Goal: Task Accomplishment & Management: Manage account settings

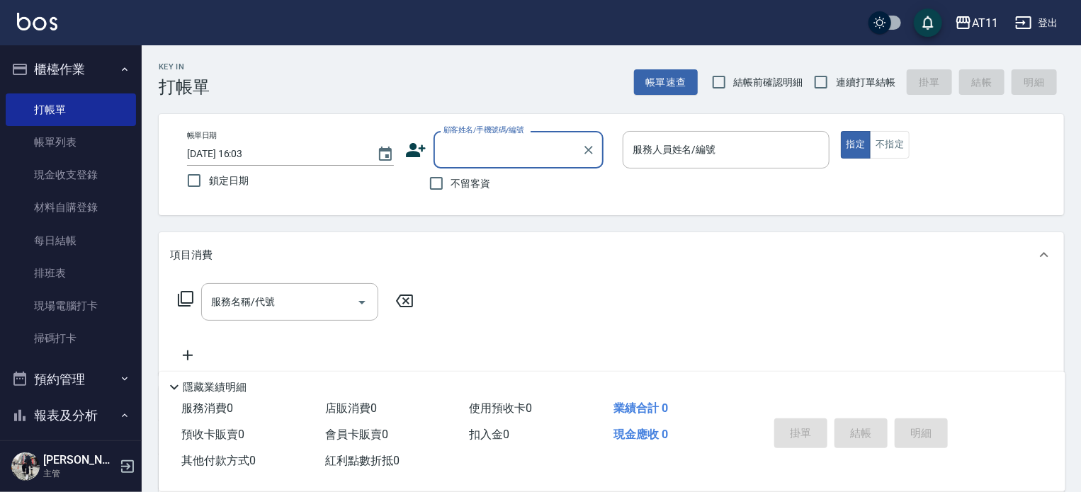
click at [74, 76] on button "櫃檯作業" at bounding box center [71, 69] width 130 height 37
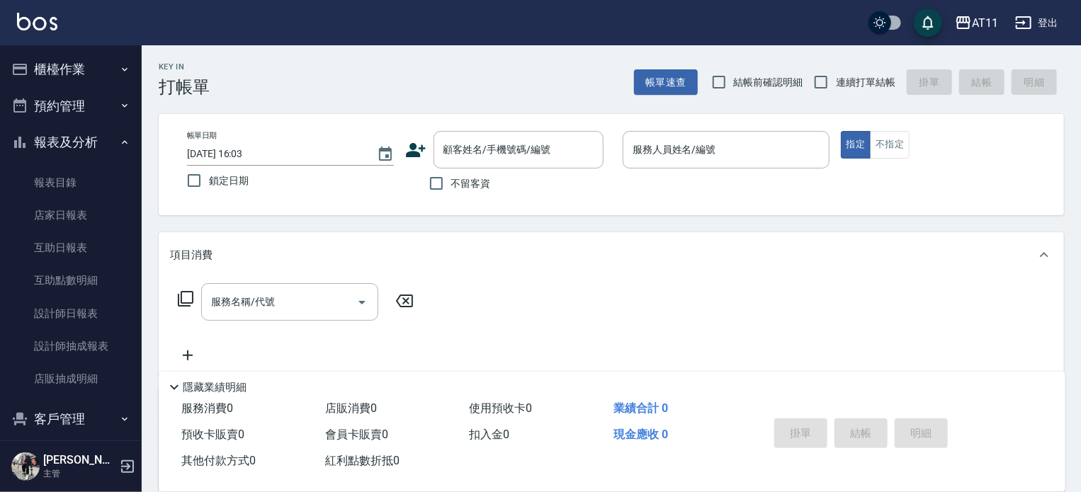
click at [86, 129] on button "報表及分析" at bounding box center [71, 142] width 130 height 37
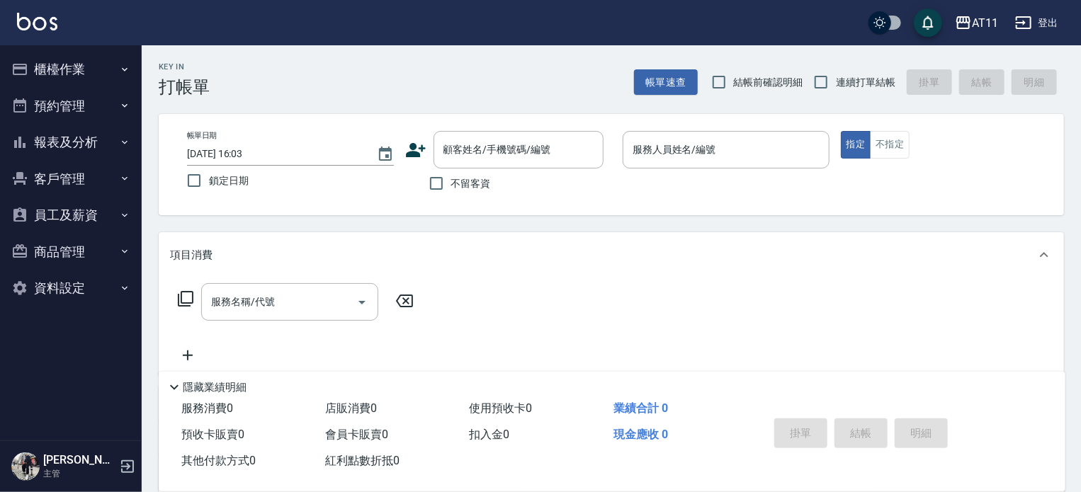
click at [88, 145] on button "報表及分析" at bounding box center [71, 142] width 130 height 37
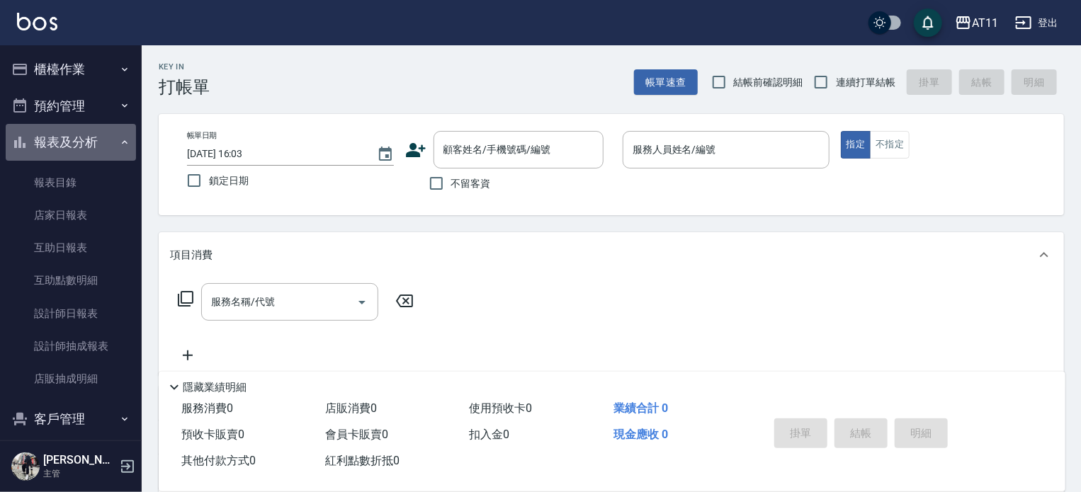
click at [91, 145] on button "報表及分析" at bounding box center [71, 142] width 130 height 37
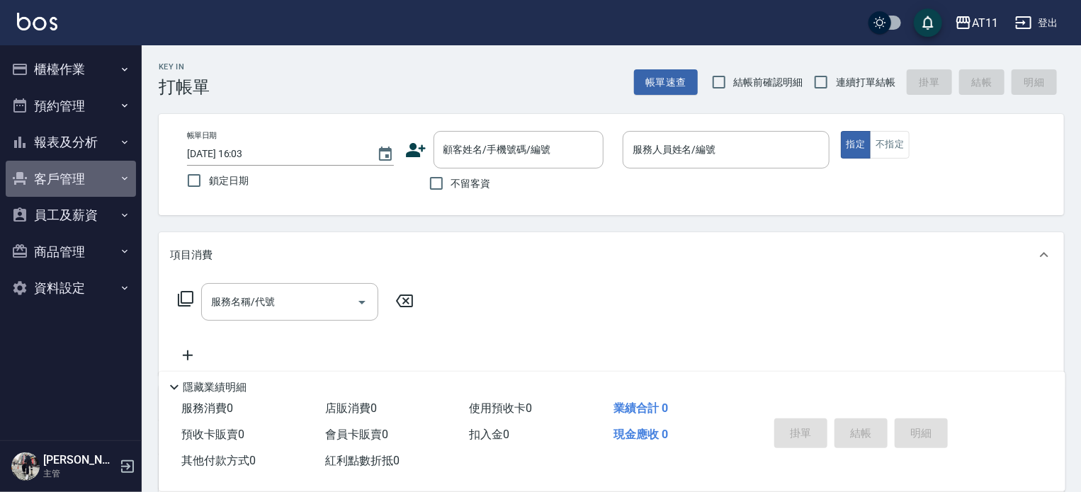
click at [78, 189] on button "客戶管理" at bounding box center [71, 179] width 130 height 37
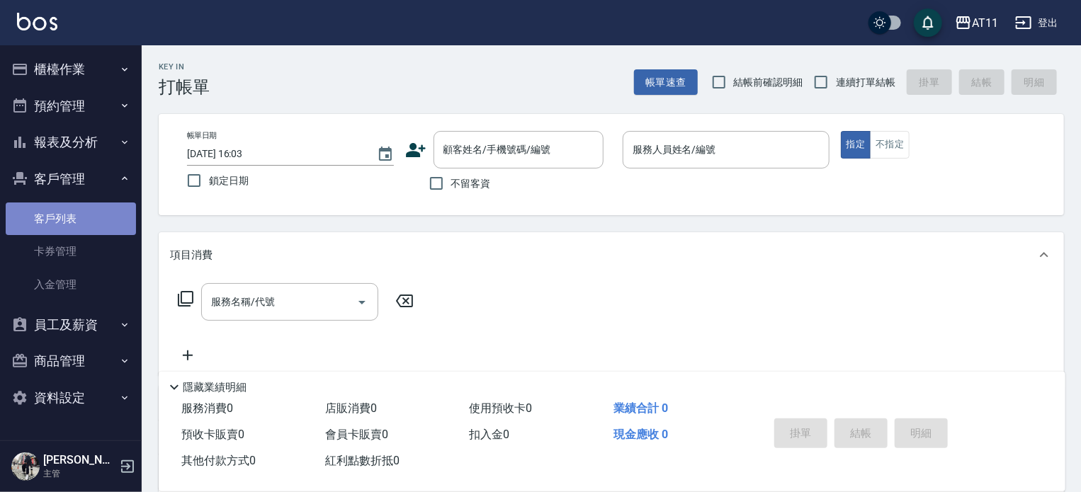
click at [89, 229] on link "客戶列表" at bounding box center [71, 219] width 130 height 33
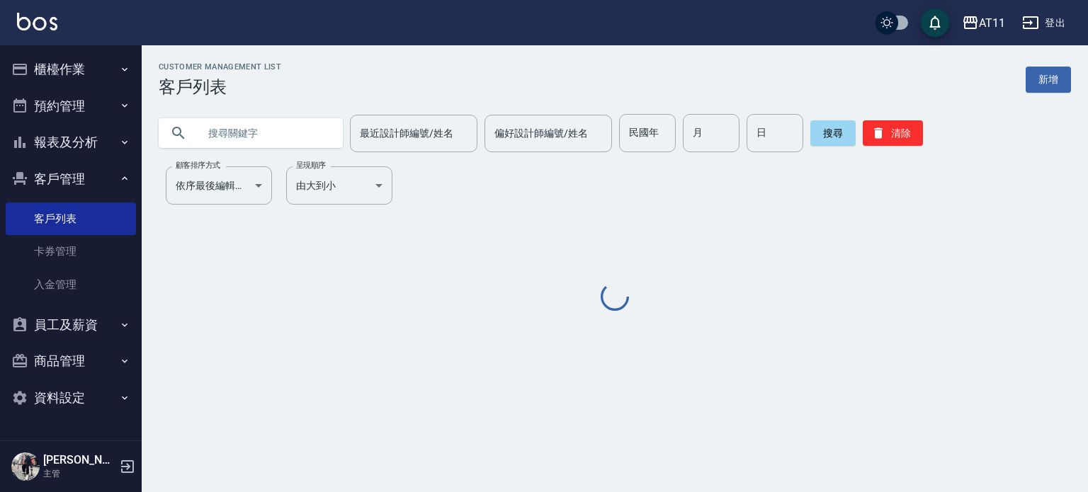
click at [269, 145] on input "text" at bounding box center [264, 133] width 133 height 38
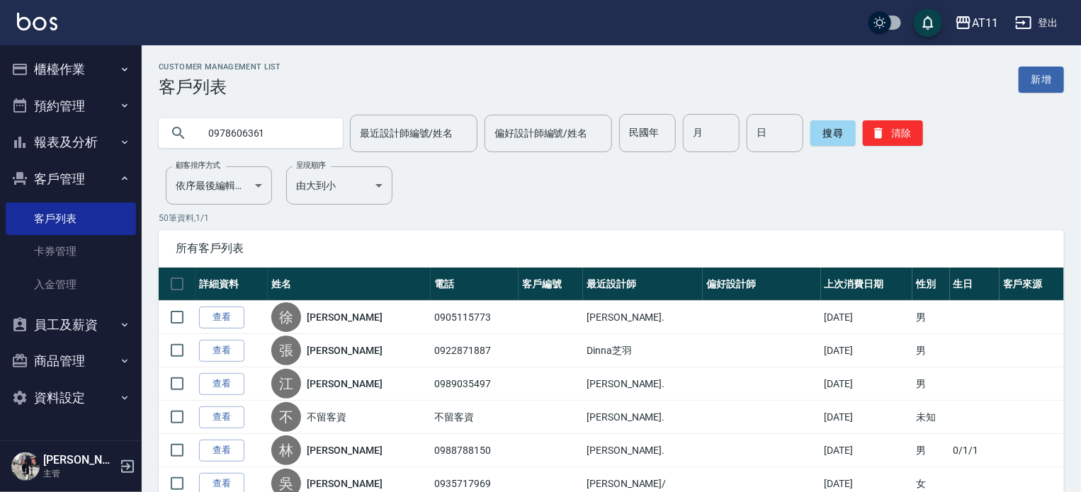
type input "0978606361"
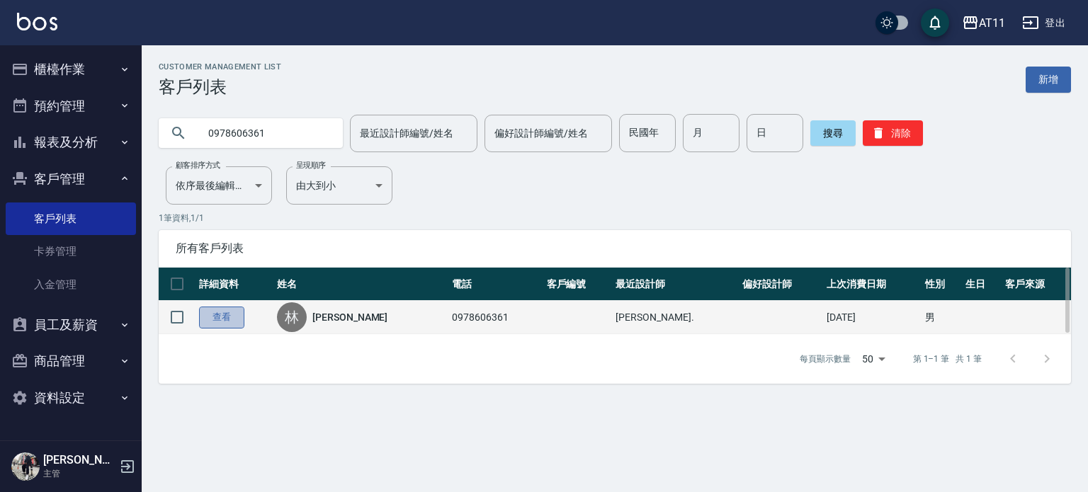
click at [230, 313] on link "查看" at bounding box center [221, 318] width 45 height 22
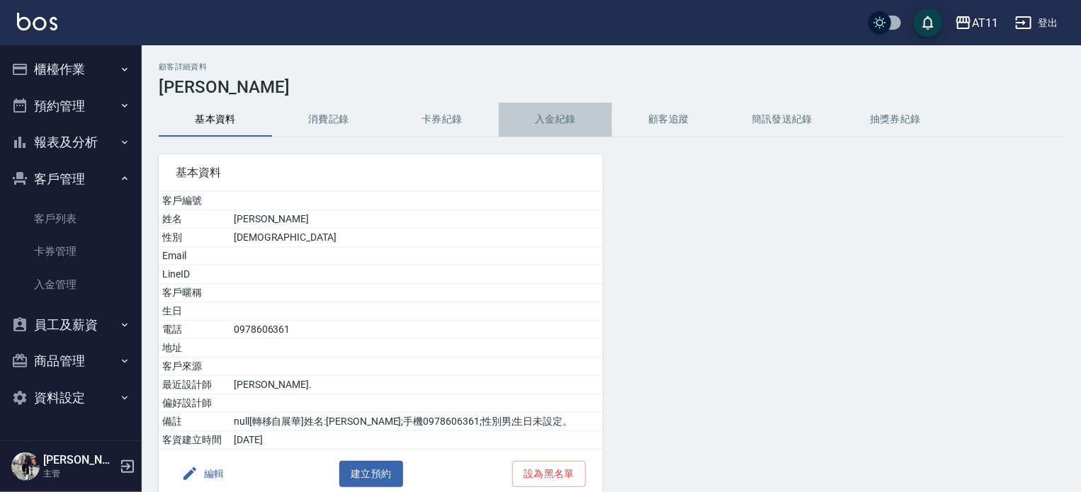
click at [544, 115] on button "入金紀錄" at bounding box center [555, 120] width 113 height 34
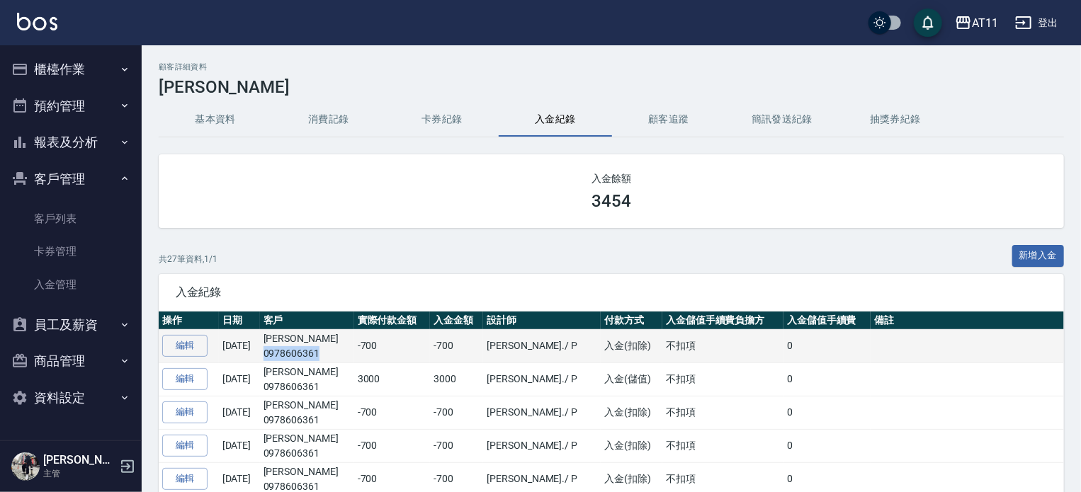
drag, startPoint x: 349, startPoint y: 349, endPoint x: 286, endPoint y: 361, distance: 64.1
click at [286, 361] on td "[PERSON_NAME] 0978606361" at bounding box center [307, 346] width 94 height 33
copy p "0978606361"
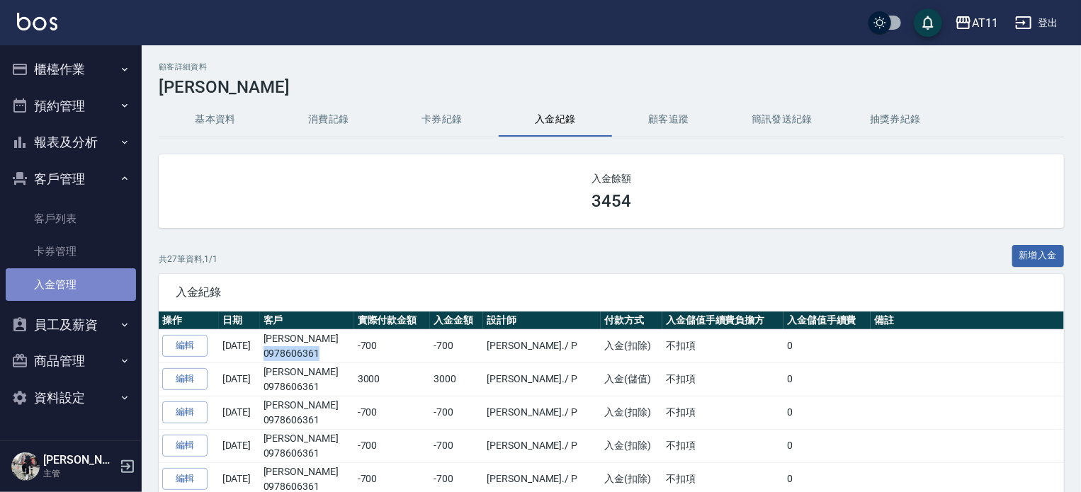
click at [69, 276] on link "入金管理" at bounding box center [71, 285] width 130 height 33
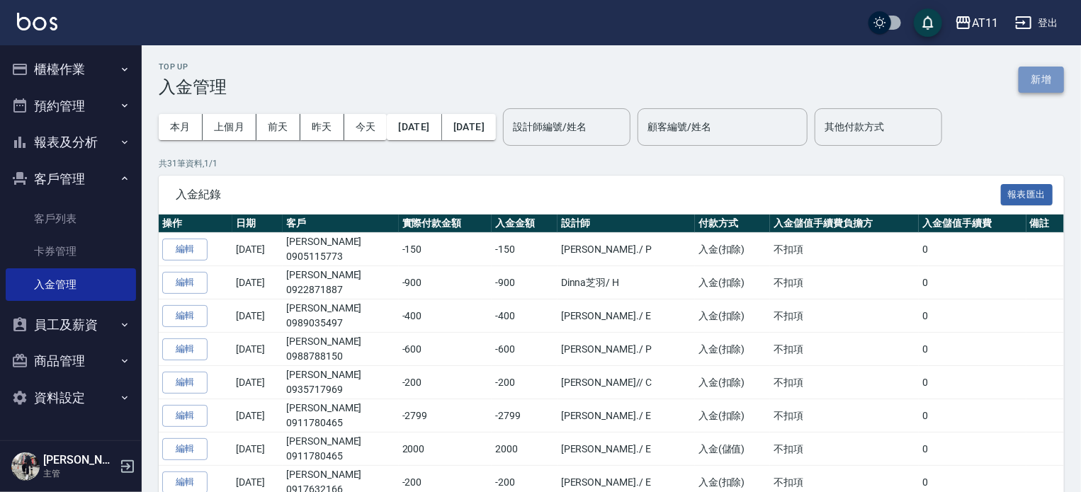
click at [1030, 84] on button "新增" at bounding box center [1041, 80] width 45 height 26
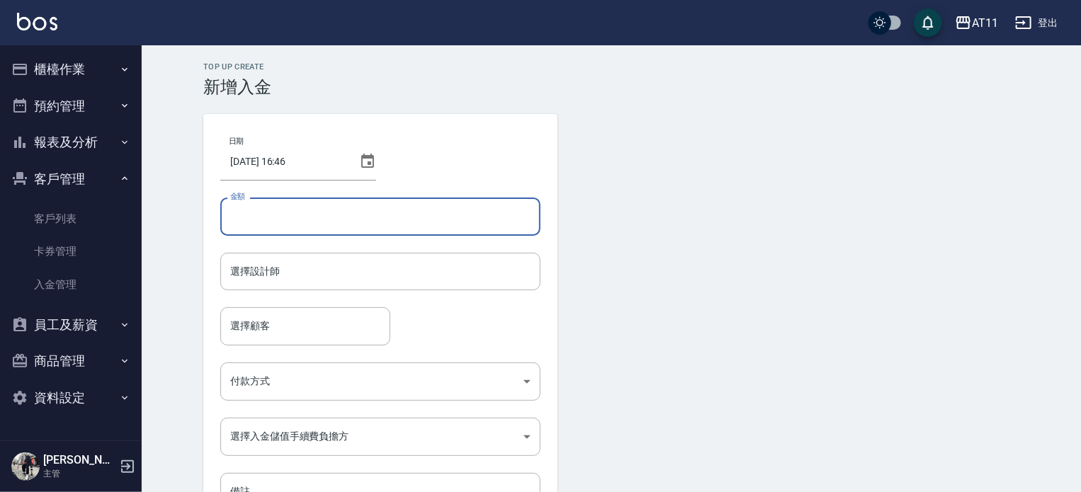
click at [297, 209] on input "金額" at bounding box center [380, 217] width 320 height 38
type input "-700"
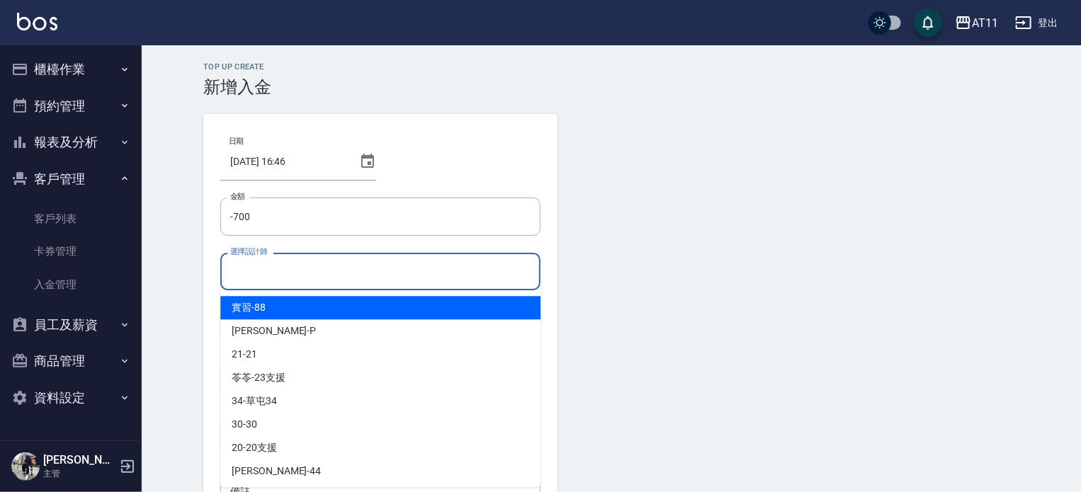
click at [286, 270] on input "選擇設計師" at bounding box center [381, 271] width 308 height 25
type input "ㄣ"
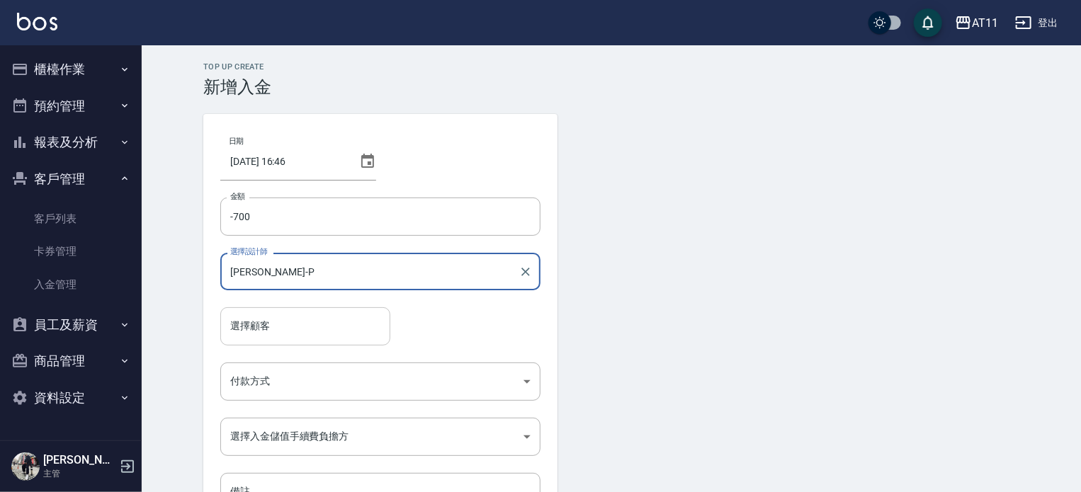
click at [319, 309] on div "選擇顧客" at bounding box center [305, 327] width 170 height 38
type input "[PERSON_NAME]-P"
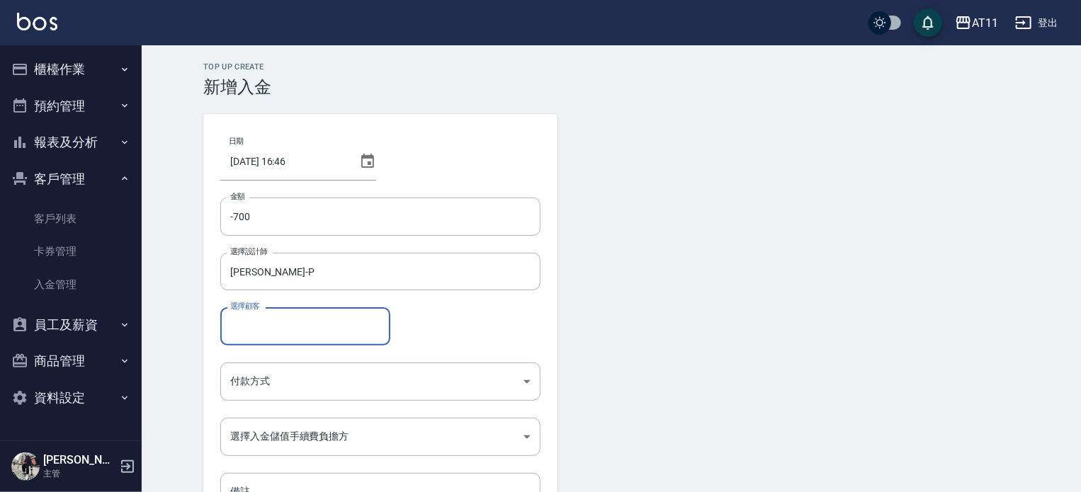
paste input "0978606361"
click at [300, 354] on span "[PERSON_NAME] / 0978606361" at bounding box center [305, 362] width 170 height 23
type input "[PERSON_NAME]/0978606361"
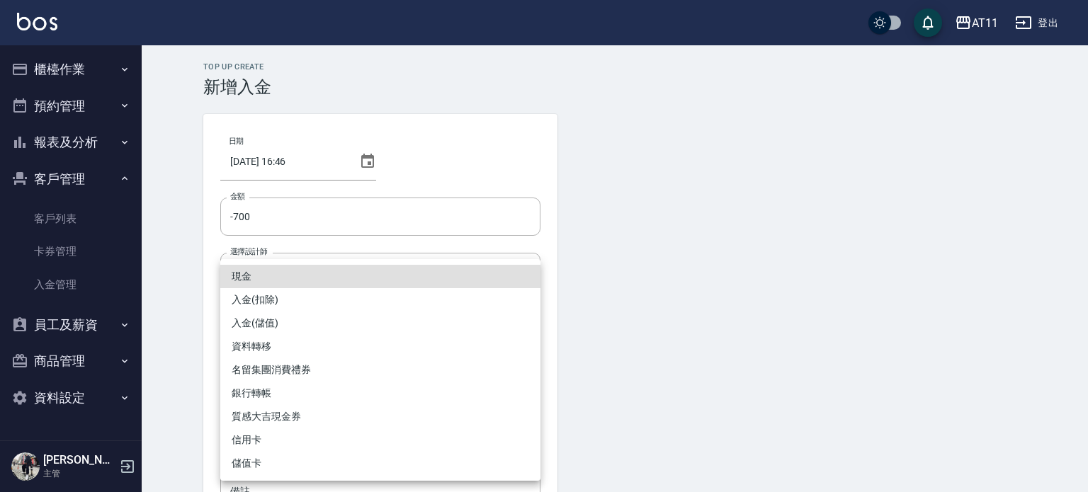
click at [303, 372] on body "AT11 登出 櫃檯作業 打帳單 帳單列表 現金收支登錄 材料自購登錄 每日結帳 排班表 現場電腦打卡 掃碼打卡 預約管理 預約管理 單日預約紀錄 單週預約紀…" at bounding box center [544, 294] width 1088 height 588
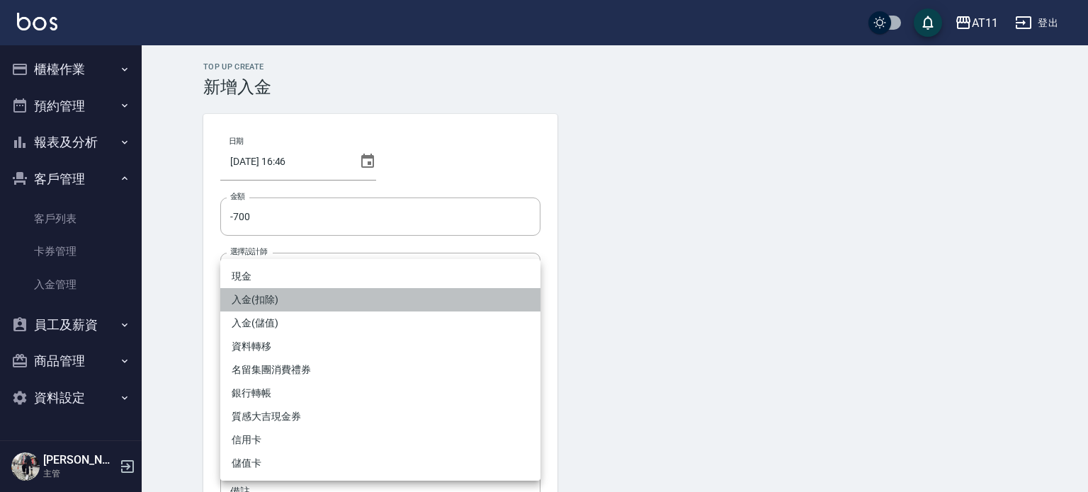
click at [310, 308] on li "入金(扣除)" at bounding box center [380, 299] width 320 height 23
type input "入金(扣除)"
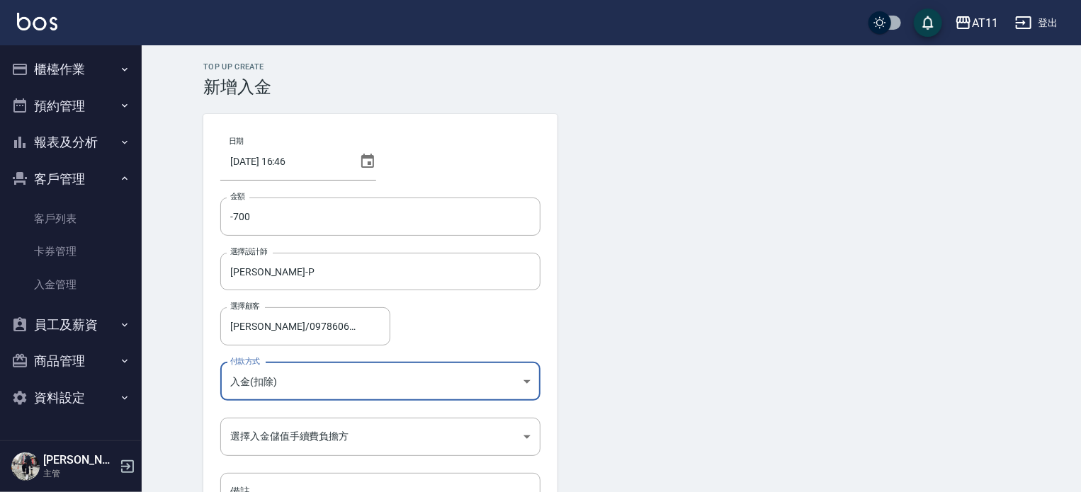
scroll to position [96, 0]
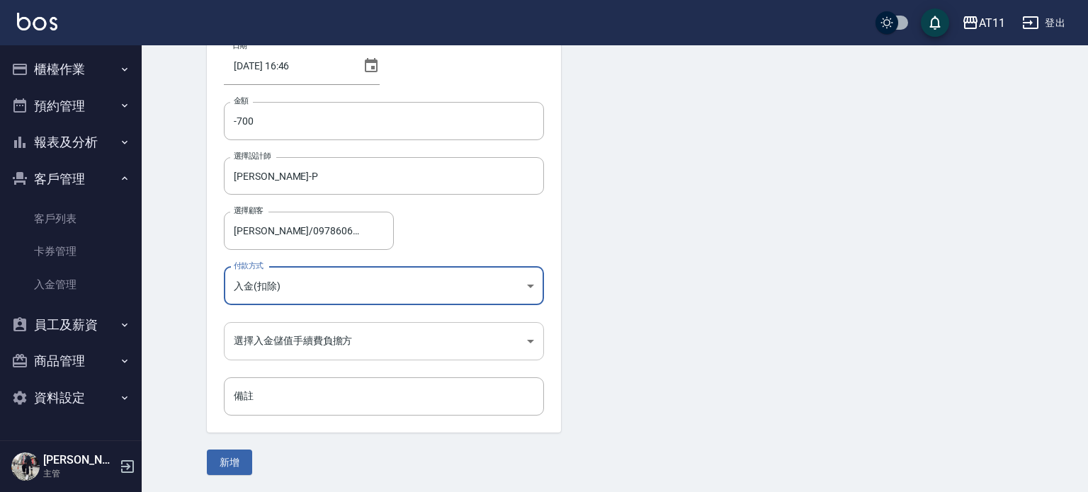
click at [337, 353] on body "AT11 登出 櫃檯作業 打帳單 帳單列表 現金收支登錄 材料自購登錄 每日結帳 排班表 現場電腦打卡 掃碼打卡 預約管理 預約管理 單日預約紀錄 單週預約紀…" at bounding box center [544, 198] width 1088 height 588
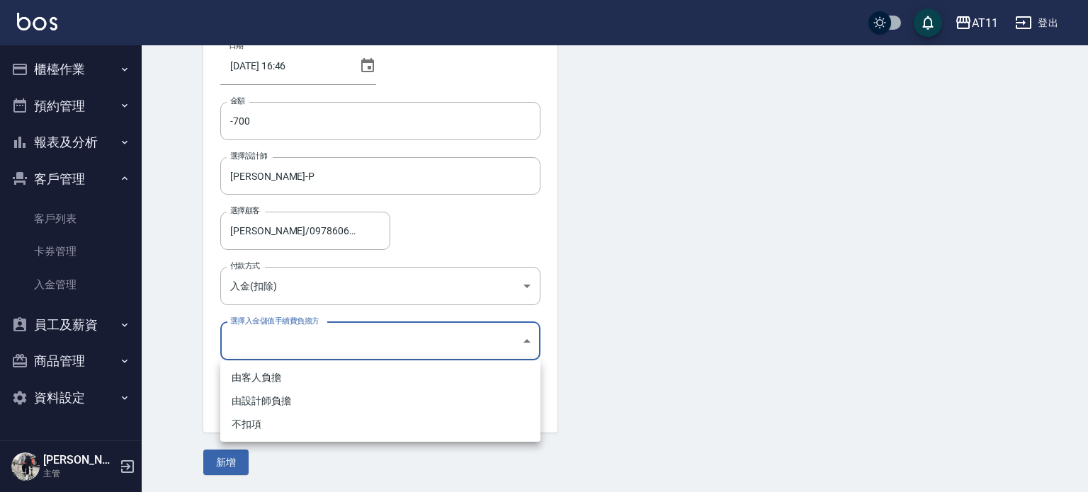
drag, startPoint x: 339, startPoint y: 423, endPoint x: 295, endPoint y: 446, distance: 50.1
click at [336, 427] on li "不扣項" at bounding box center [380, 424] width 320 height 23
type input "WITHOUTHANDLINGFEE"
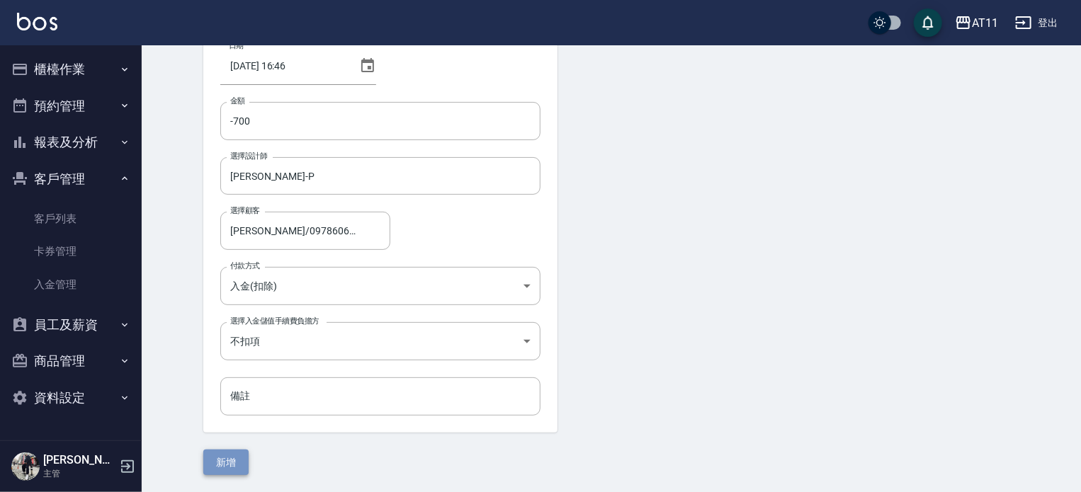
click at [242, 467] on button "新增" at bounding box center [225, 463] width 45 height 26
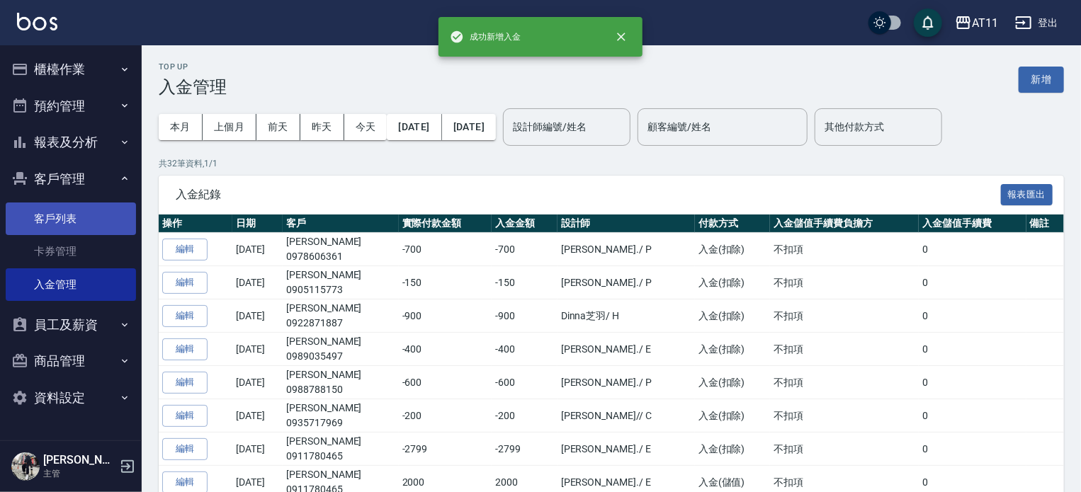
drag, startPoint x: 48, startPoint y: 218, endPoint x: 89, endPoint y: 229, distance: 42.0
click at [49, 218] on link "客戶列表" at bounding box center [71, 219] width 130 height 33
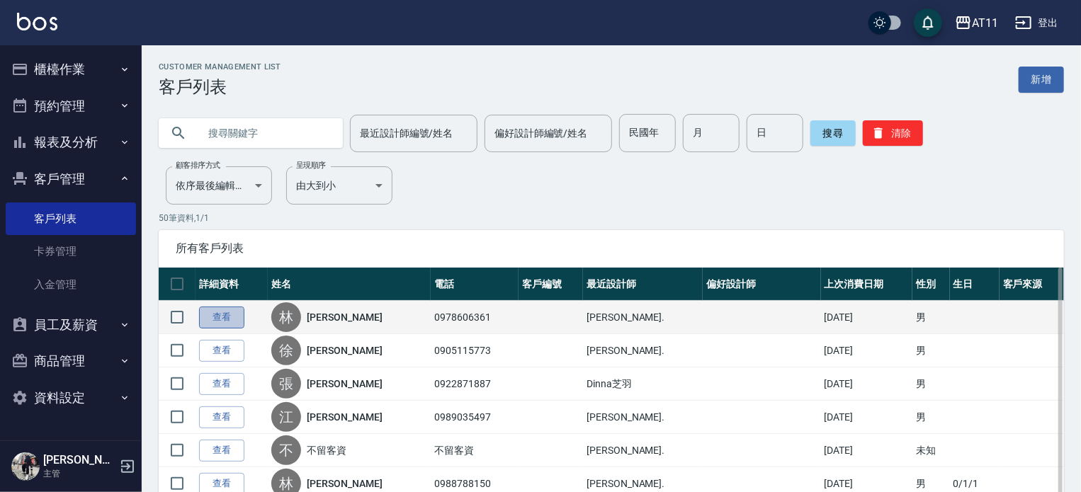
click at [204, 315] on link "查看" at bounding box center [221, 318] width 45 height 22
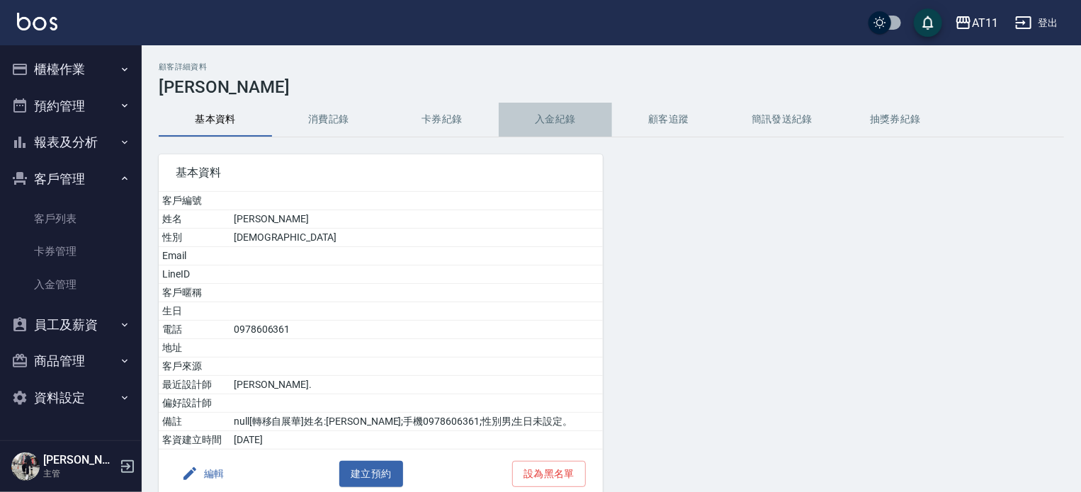
click at [555, 123] on button "入金紀錄" at bounding box center [555, 120] width 113 height 34
